Goal: Transaction & Acquisition: Purchase product/service

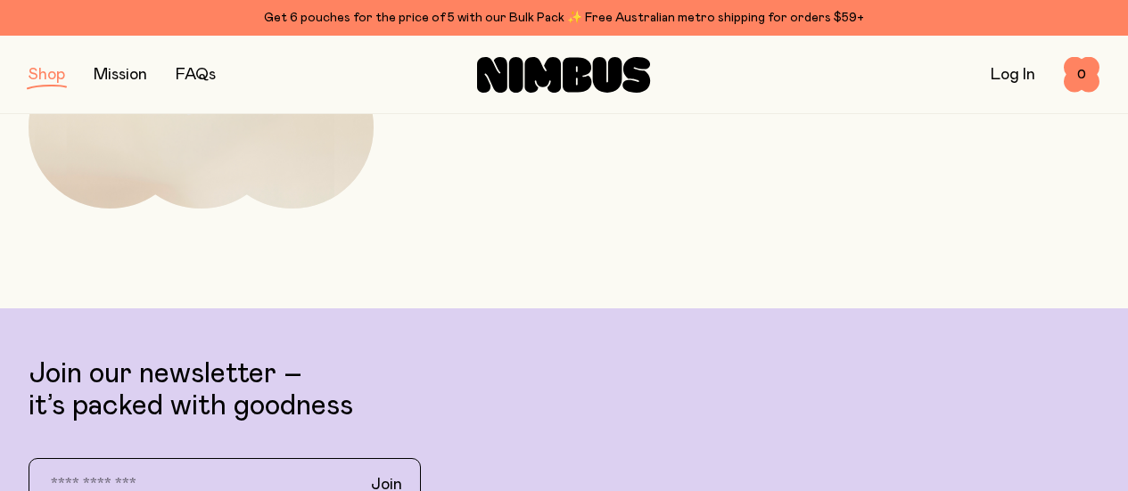
scroll to position [1088, 0]
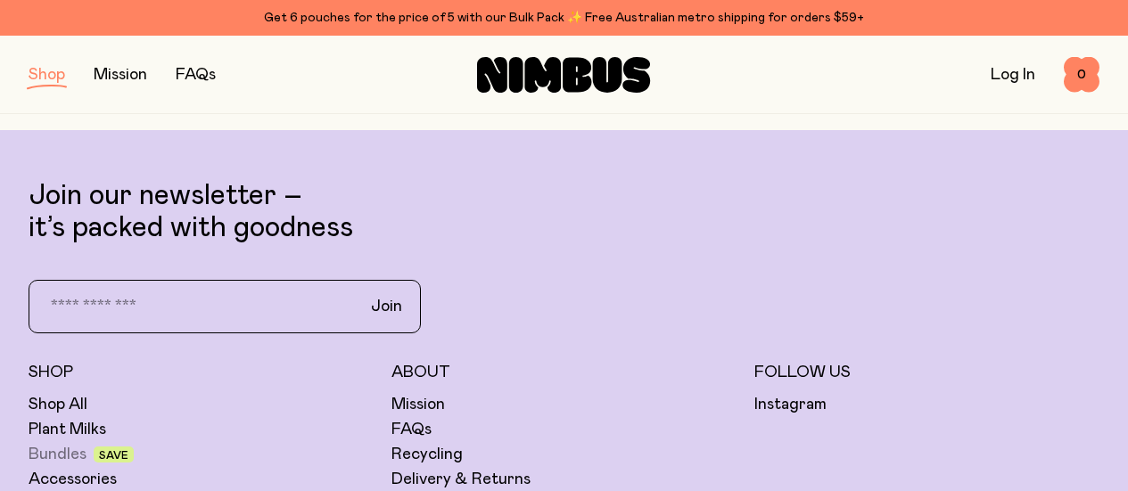
click at [86, 444] on link "Bundles" at bounding box center [58, 454] width 58 height 21
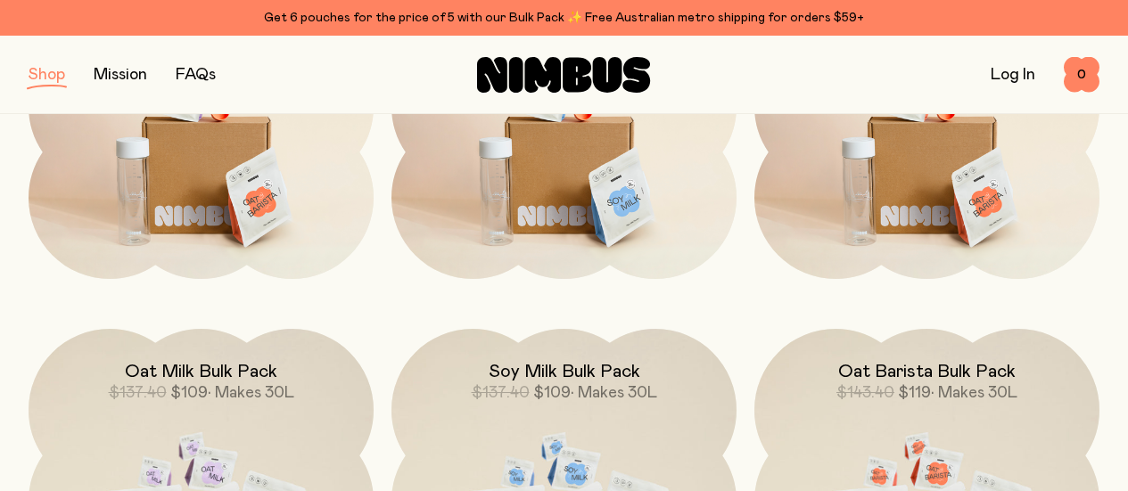
scroll to position [535, 0]
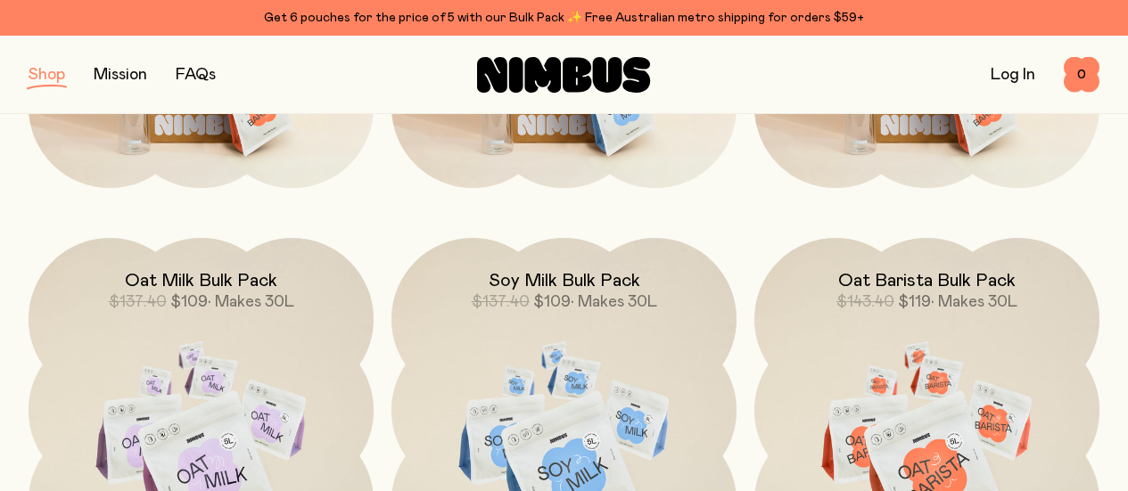
click at [229, 294] on span "• Makes 30L" at bounding box center [251, 302] width 86 height 16
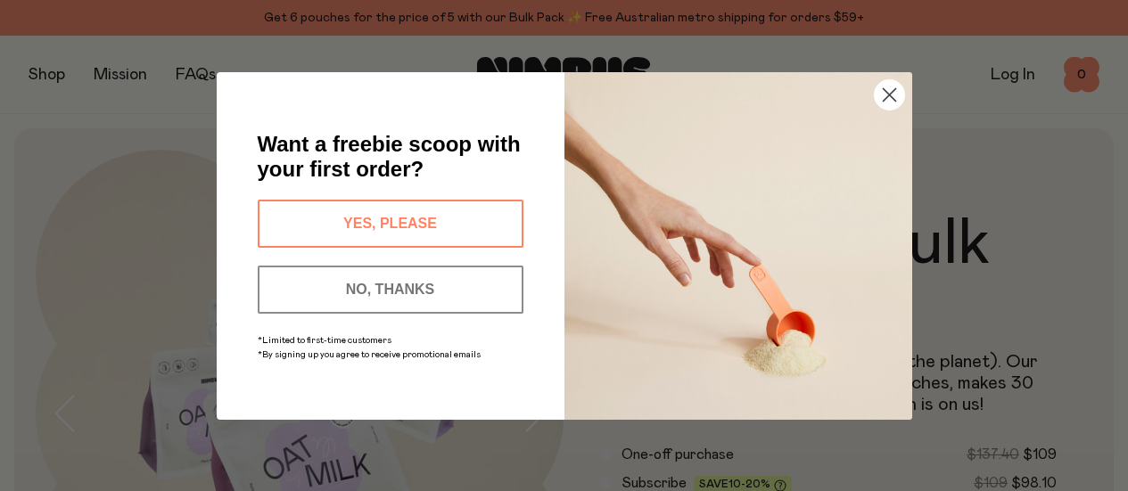
click at [412, 213] on button "YES, PLEASE" at bounding box center [391, 224] width 266 height 48
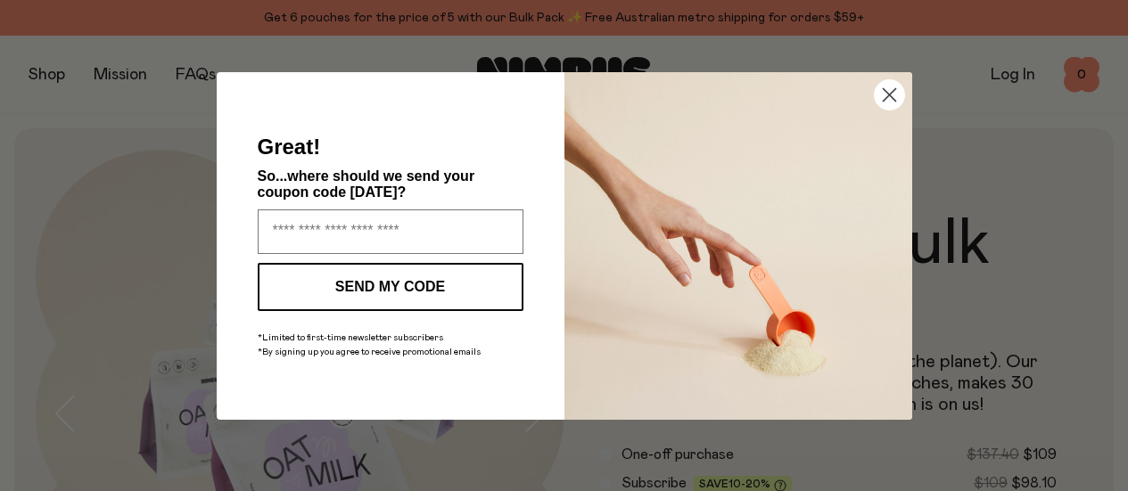
click at [894, 98] on circle "Close dialog" at bounding box center [888, 93] width 29 height 29
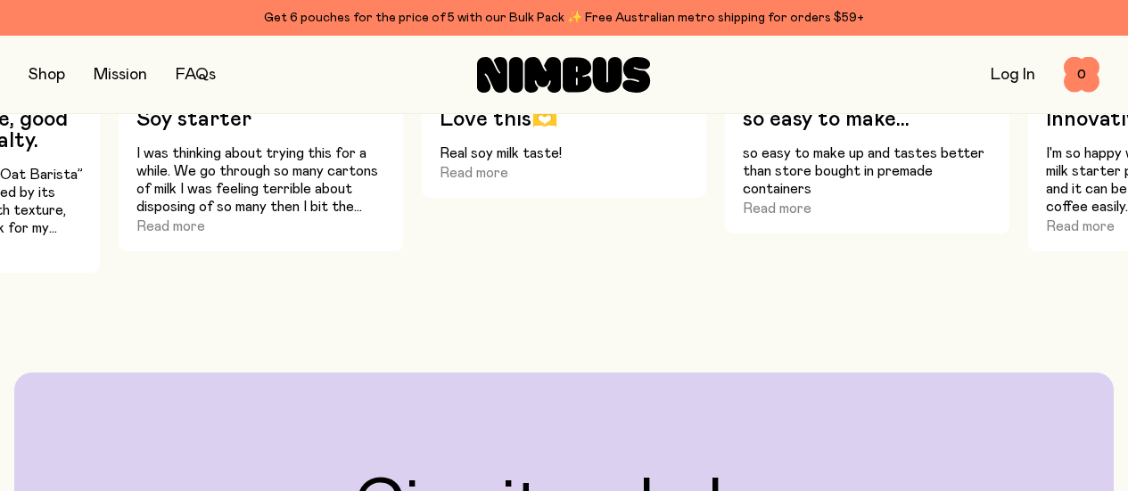
scroll to position [1248, 0]
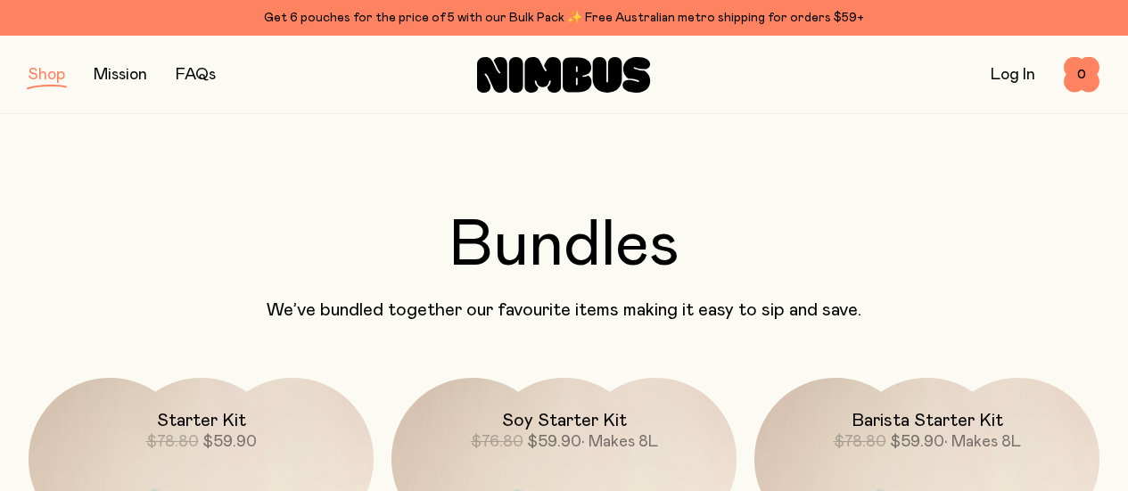
scroll to position [178, 0]
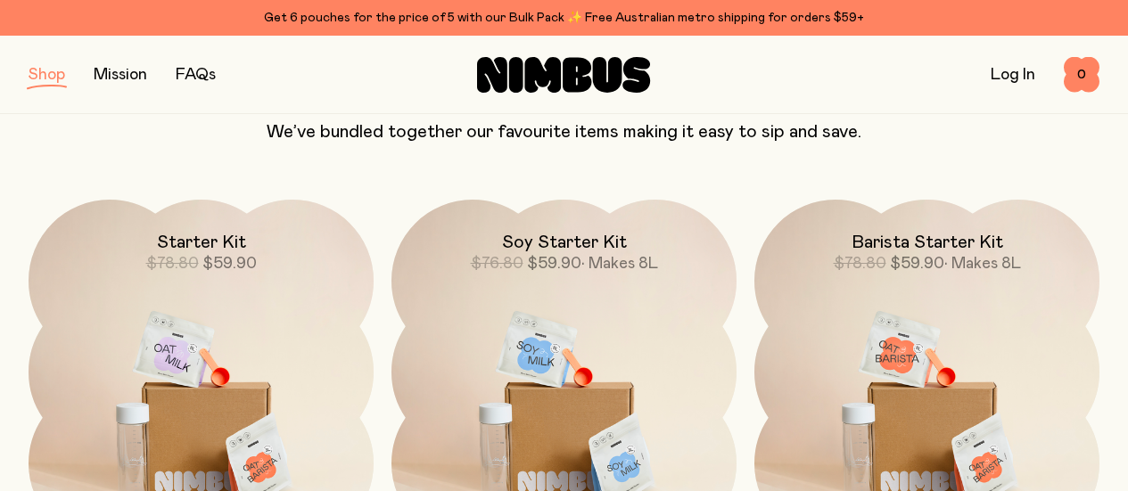
click at [233, 251] on h2 "Starter Kit" at bounding box center [201, 242] width 89 height 21
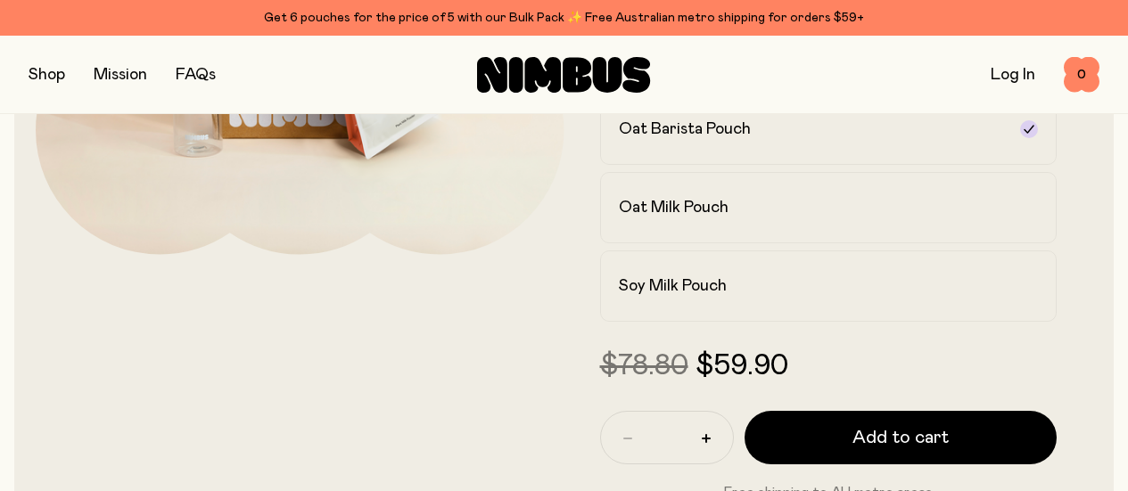
scroll to position [446, 0]
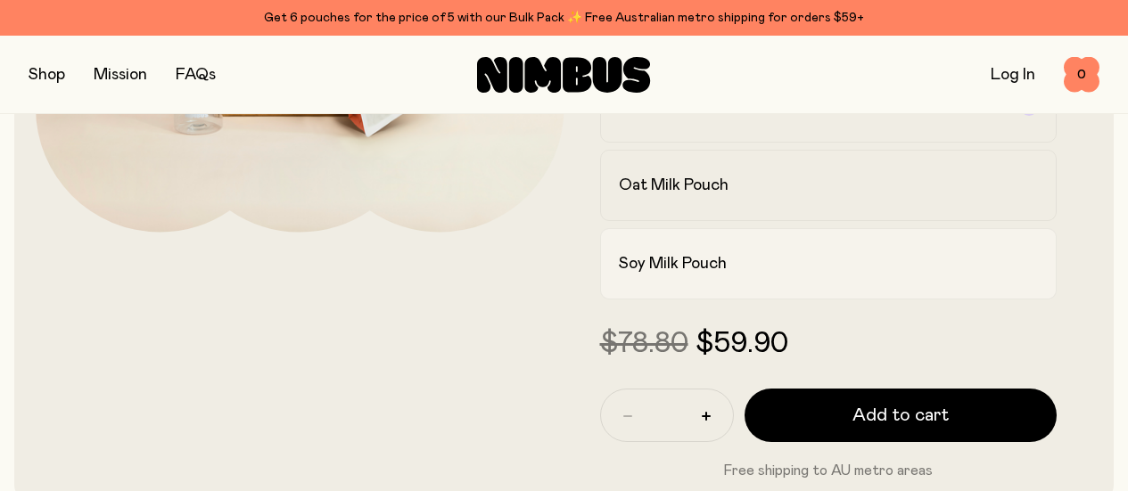
click at [727, 275] on h2 "Soy Milk Pouch" at bounding box center [673, 263] width 108 height 21
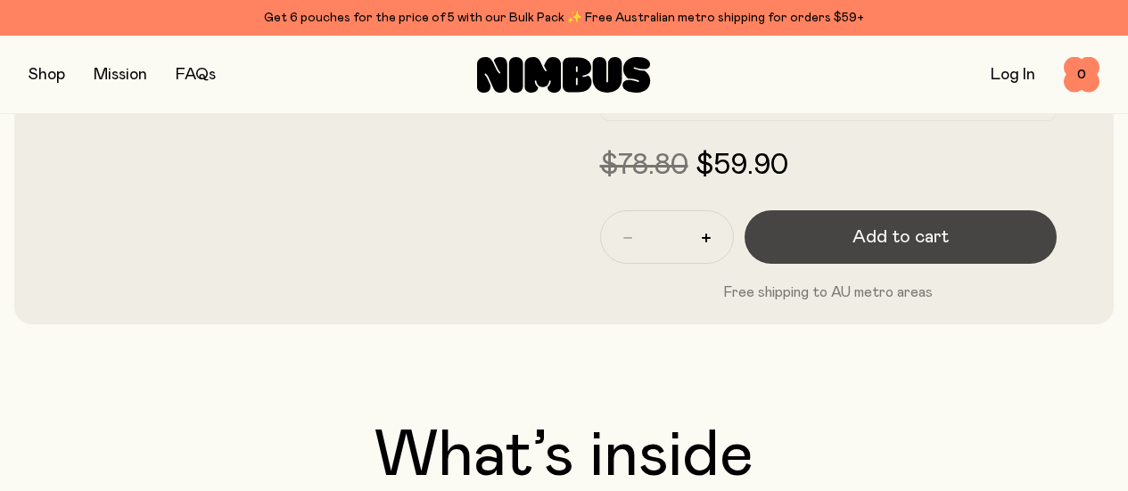
click at [927, 250] on span "Add to cart" at bounding box center [900, 237] width 96 height 25
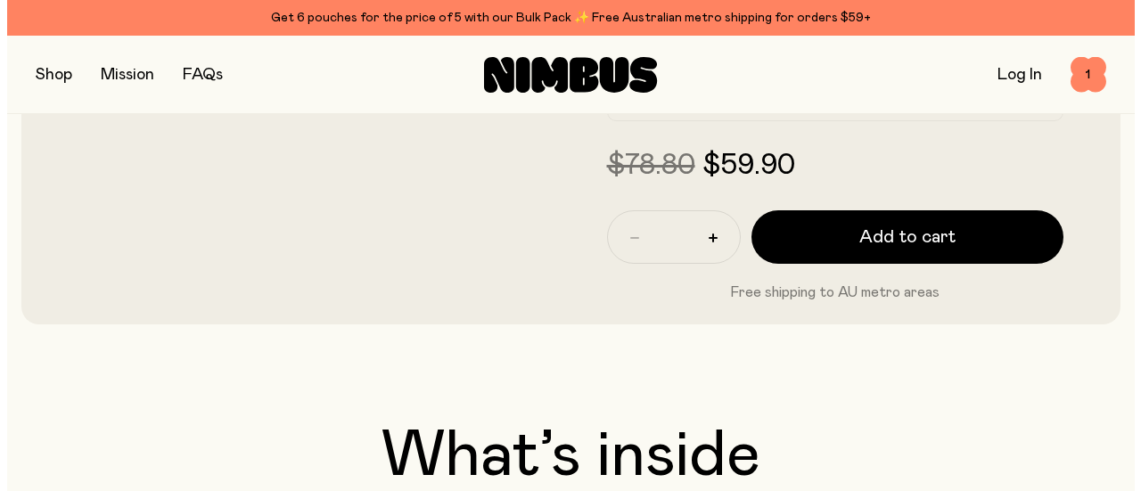
scroll to position [0, 0]
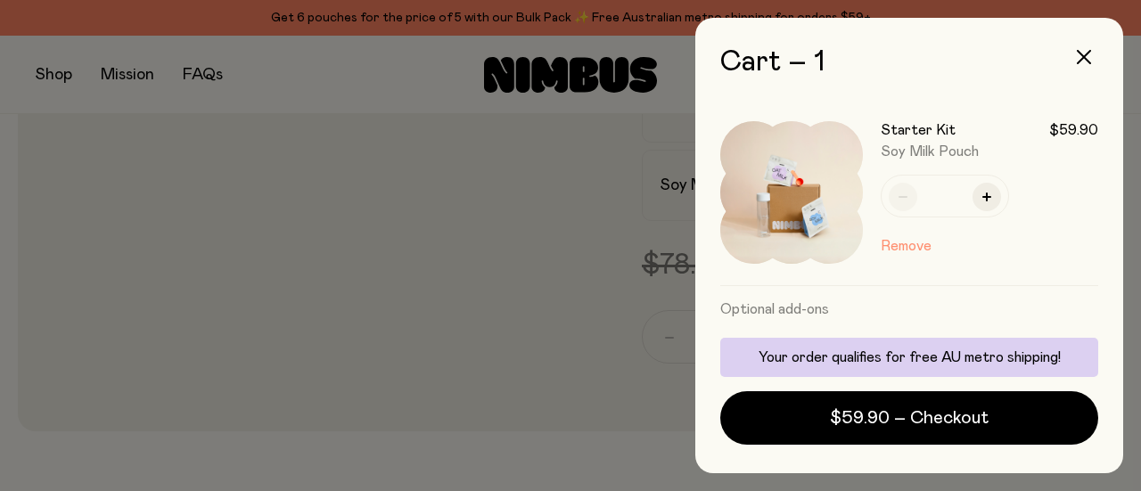
click at [906, 253] on button "Remove" at bounding box center [906, 245] width 51 height 21
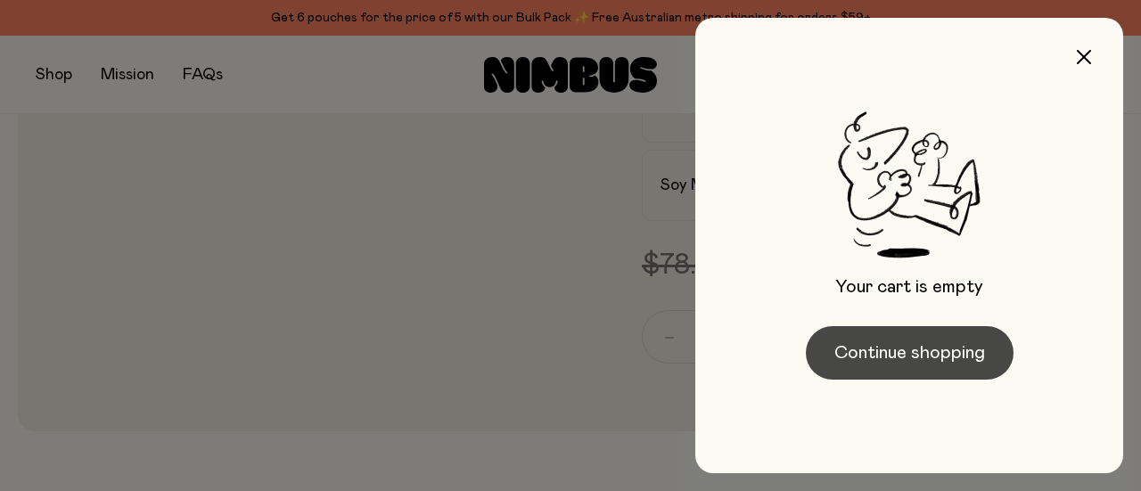
click at [968, 355] on button "Continue shopping" at bounding box center [910, 352] width 208 height 53
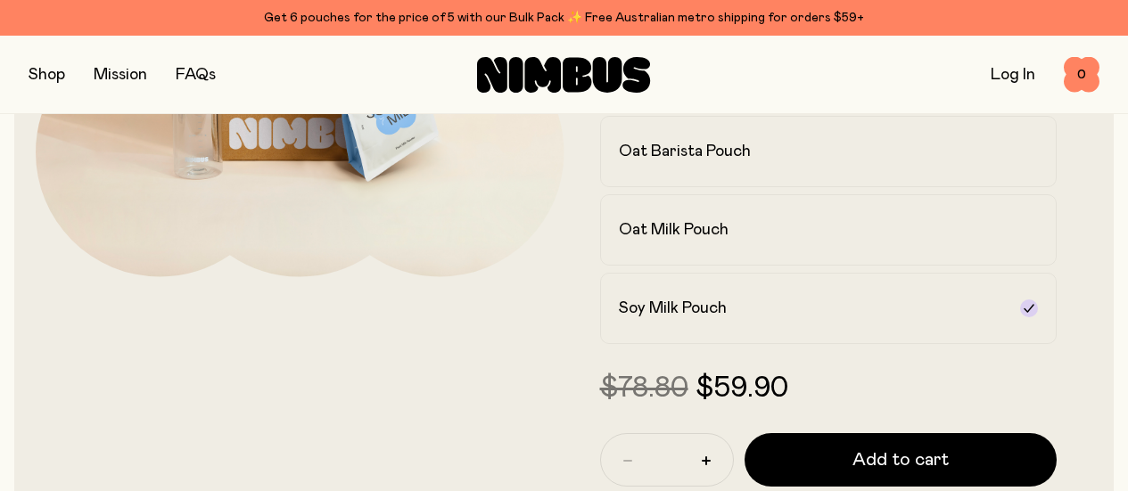
scroll to position [446, 0]
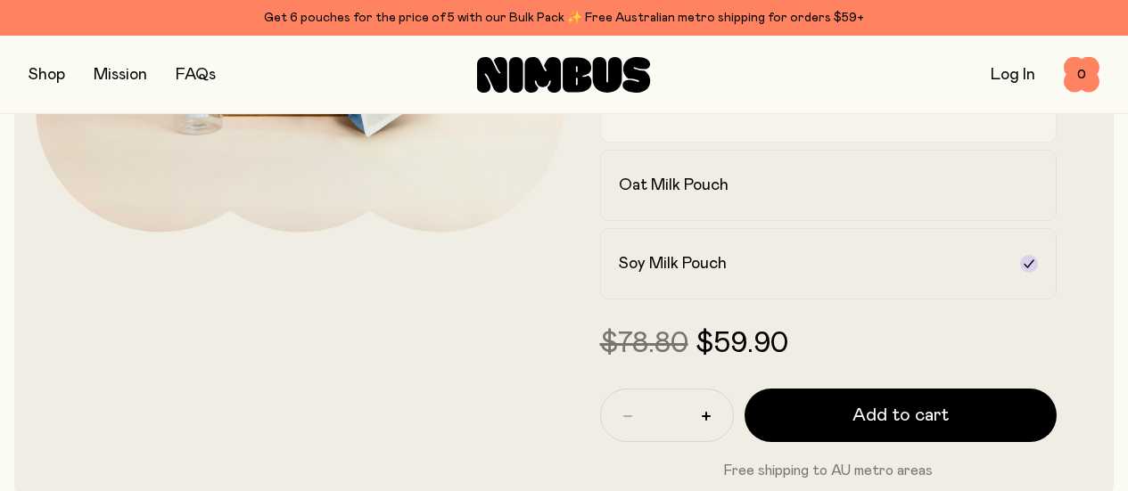
click at [720, 118] on h2 "Oat Barista Pouch" at bounding box center [685, 106] width 132 height 21
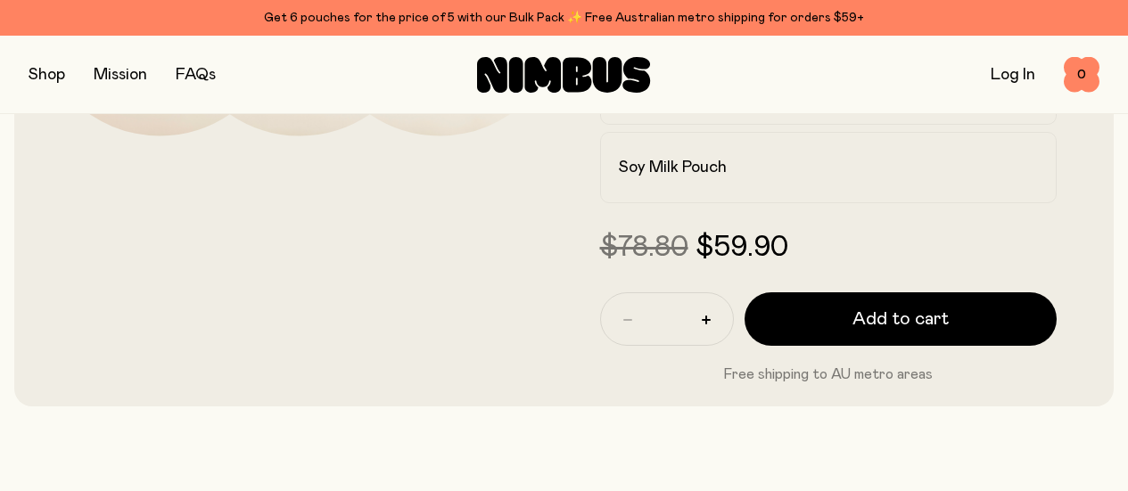
scroll to position [624, 0]
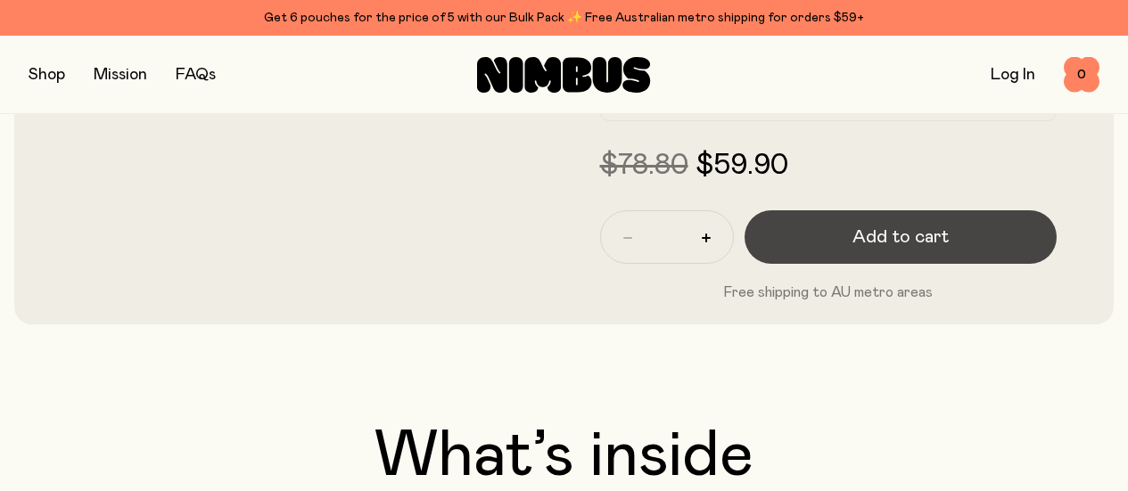
click at [916, 250] on span "Add to cart" at bounding box center [900, 237] width 96 height 25
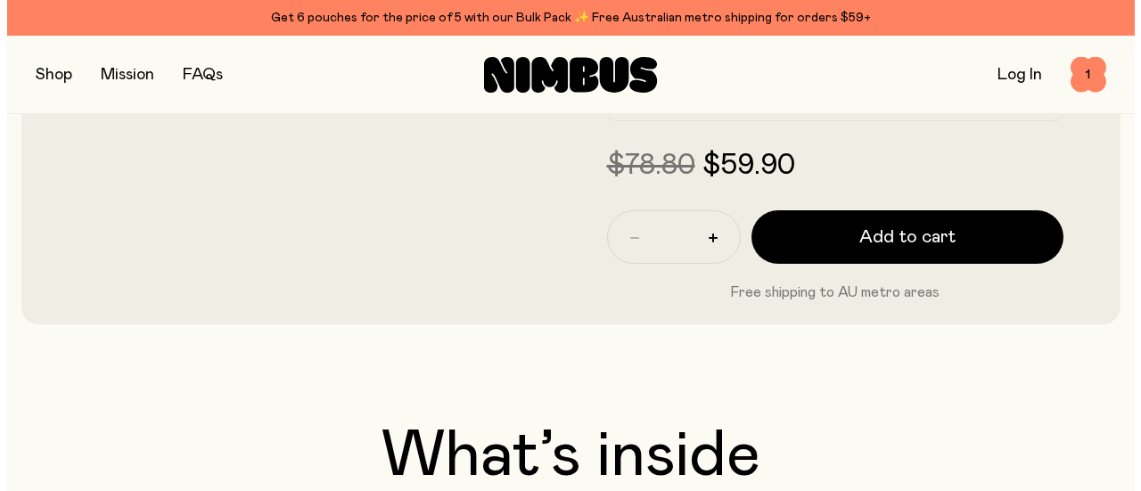
scroll to position [0, 0]
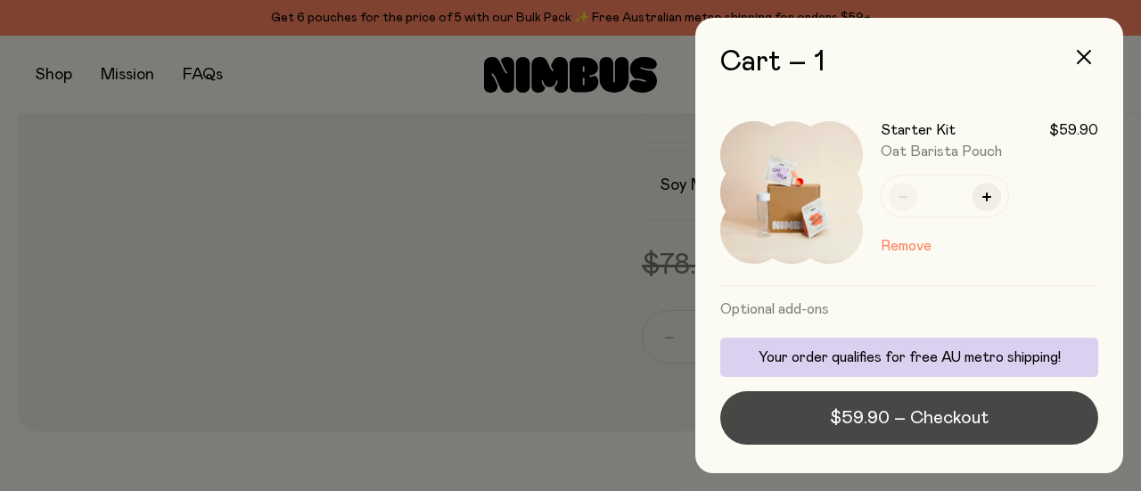
click at [982, 421] on span "$59.90 – Checkout" at bounding box center [909, 418] width 159 height 25
